Goal: Information Seeking & Learning: Learn about a topic

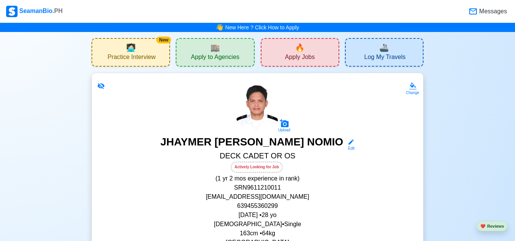
click at [126, 51] on span "🧑🏻‍💻" at bounding box center [131, 47] width 10 height 11
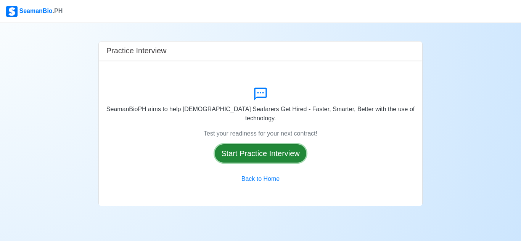
click at [253, 151] on button "Start Practice Interview" at bounding box center [261, 154] width 92 height 18
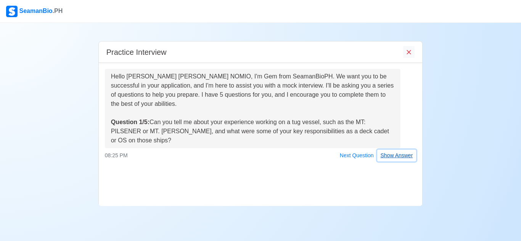
click at [398, 150] on button "Show Answer" at bounding box center [396, 156] width 39 height 12
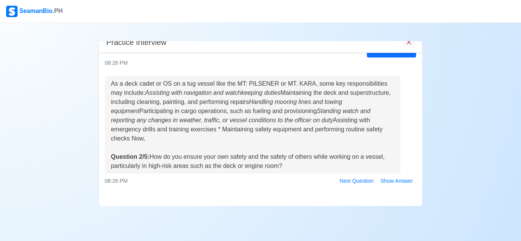
scroll to position [121, 0]
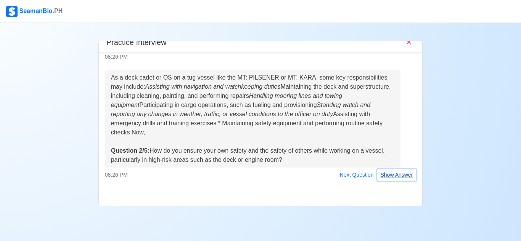
click at [381, 174] on button "Show Answer" at bounding box center [396, 175] width 39 height 12
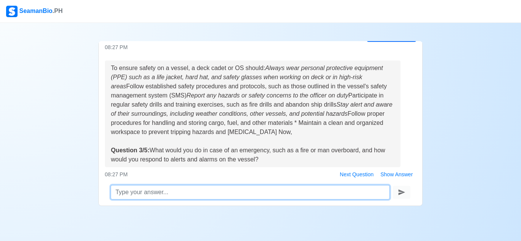
scroll to position [269, 0]
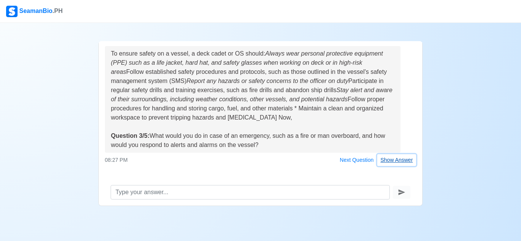
click at [389, 160] on button "Show Answer" at bounding box center [396, 160] width 39 height 12
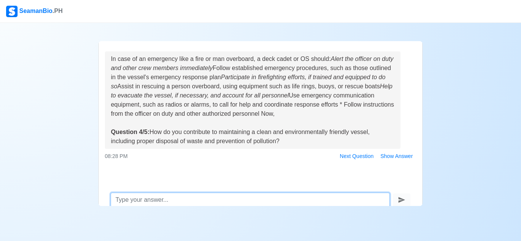
scroll to position [37, 0]
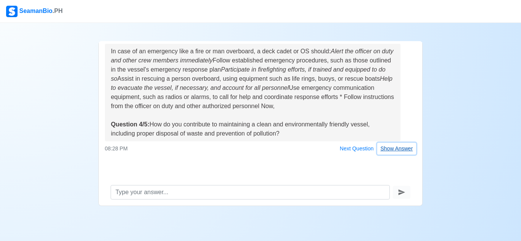
click at [390, 151] on button "Show Answer" at bounding box center [396, 149] width 39 height 12
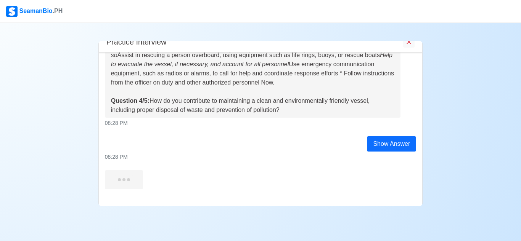
scroll to position [10, 0]
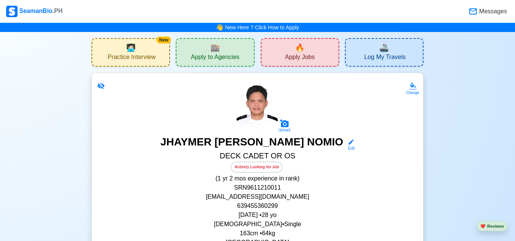
click at [154, 57] on span "Practice Interview" at bounding box center [132, 58] width 48 height 10
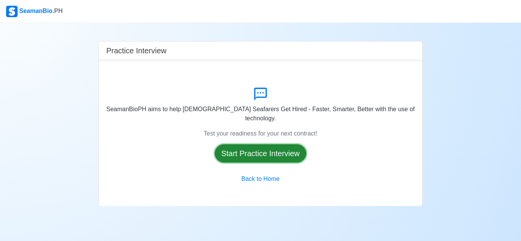
click at [251, 148] on button "Start Practice Interview" at bounding box center [261, 154] width 92 height 18
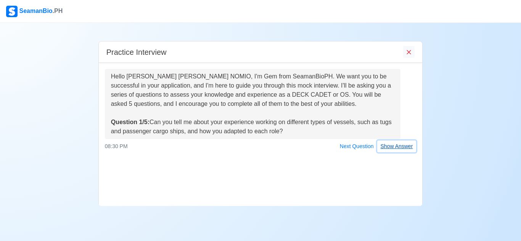
click at [397, 148] on button "Show Answer" at bounding box center [396, 147] width 39 height 12
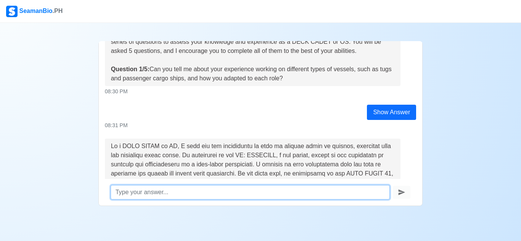
scroll to position [15, 0]
